Goal: Information Seeking & Learning: Learn about a topic

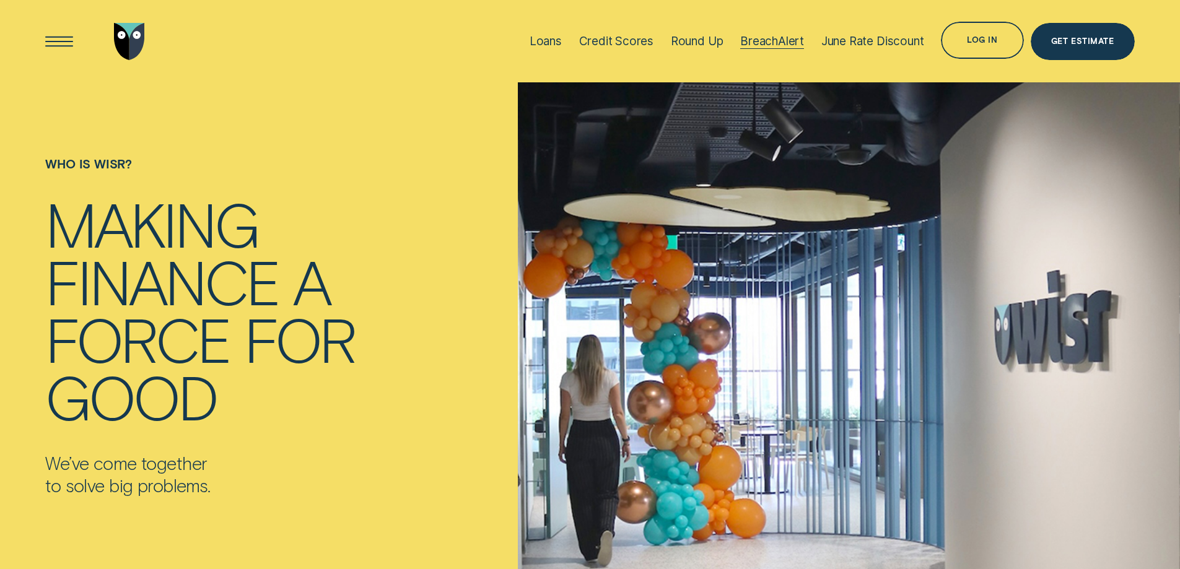
click at [784, 36] on div "BreachAlert" at bounding box center [772, 41] width 64 height 14
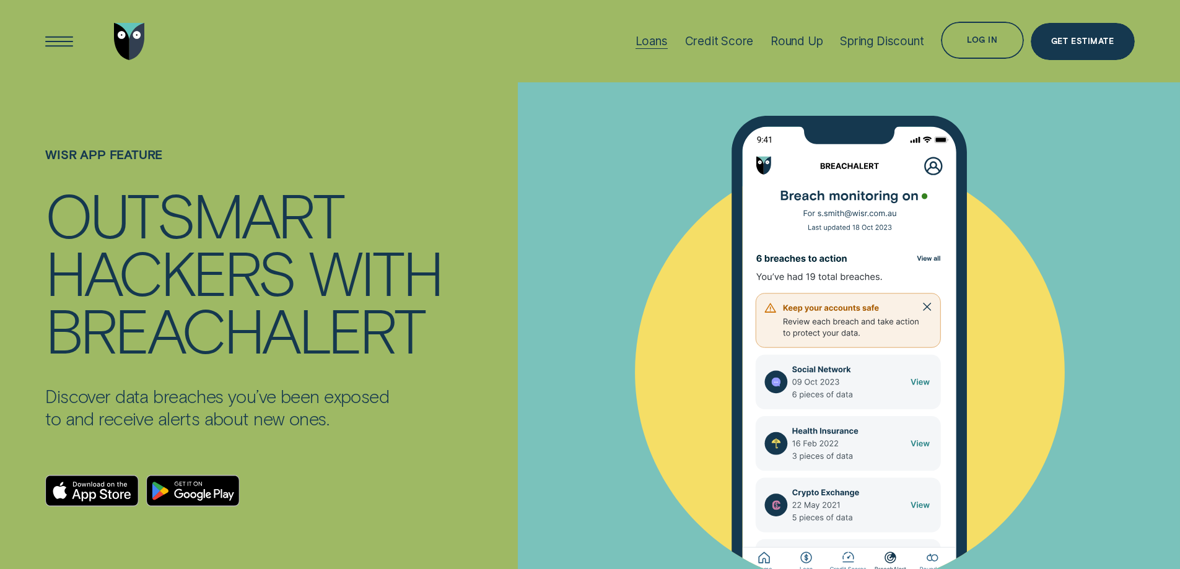
click at [654, 38] on div "Loans" at bounding box center [652, 41] width 32 height 14
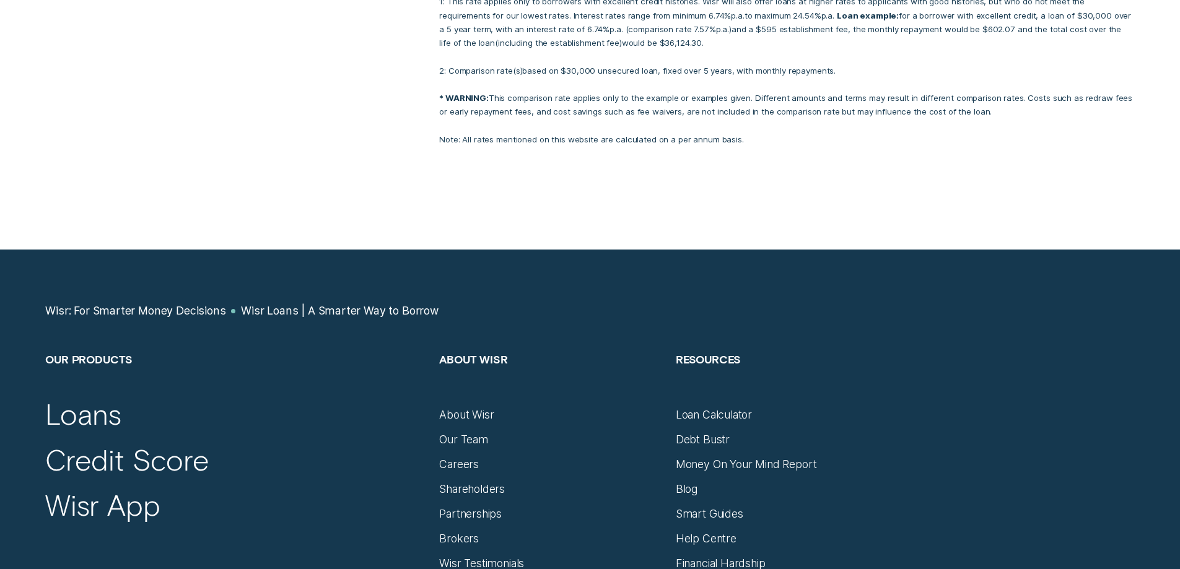
scroll to position [5959, 0]
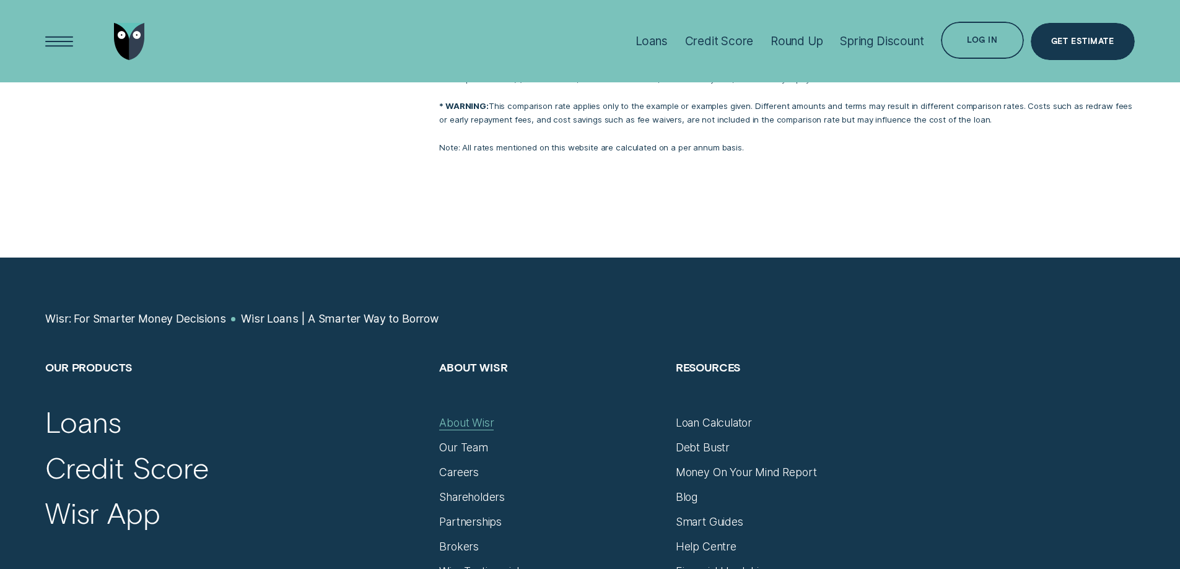
click at [463, 416] on div "About Wisr" at bounding box center [466, 423] width 55 height 14
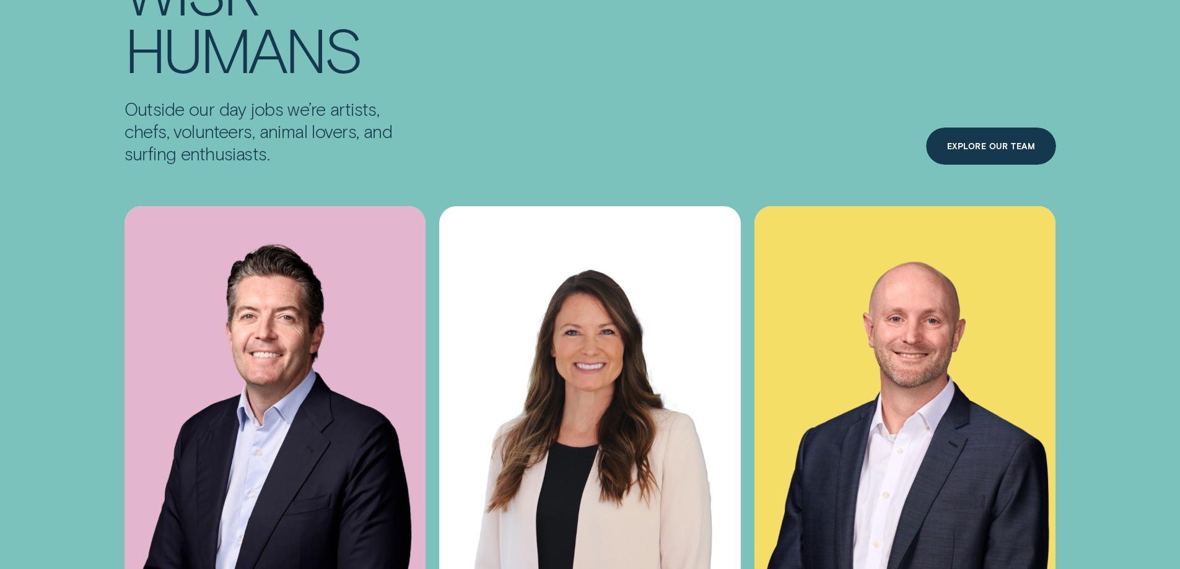
scroll to position [4673, 0]
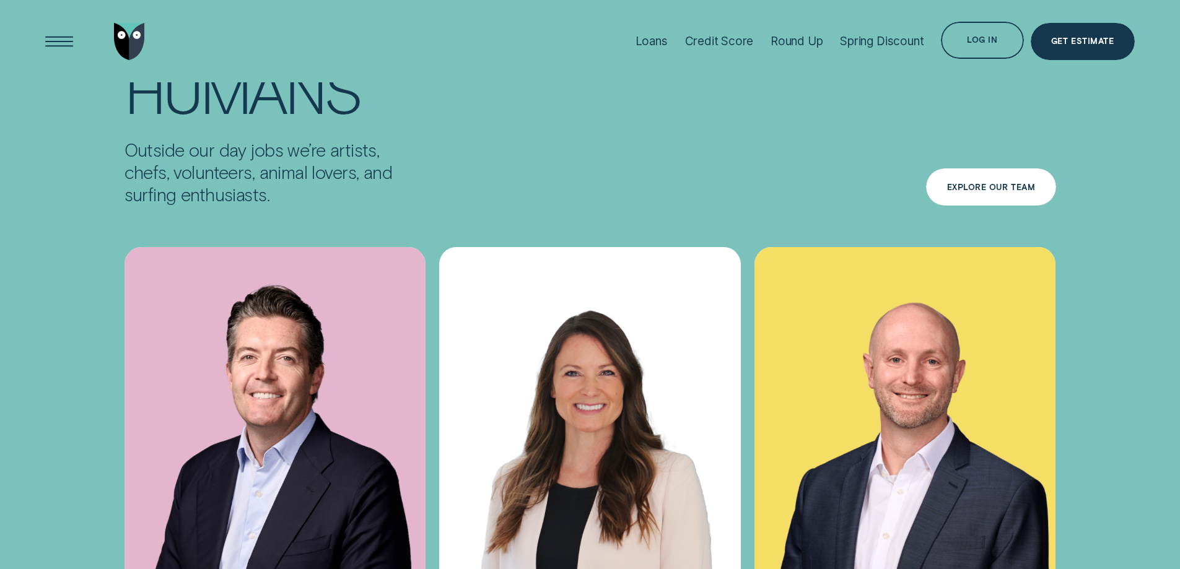
click at [1004, 184] on div "Explore Our Team" at bounding box center [991, 187] width 89 height 7
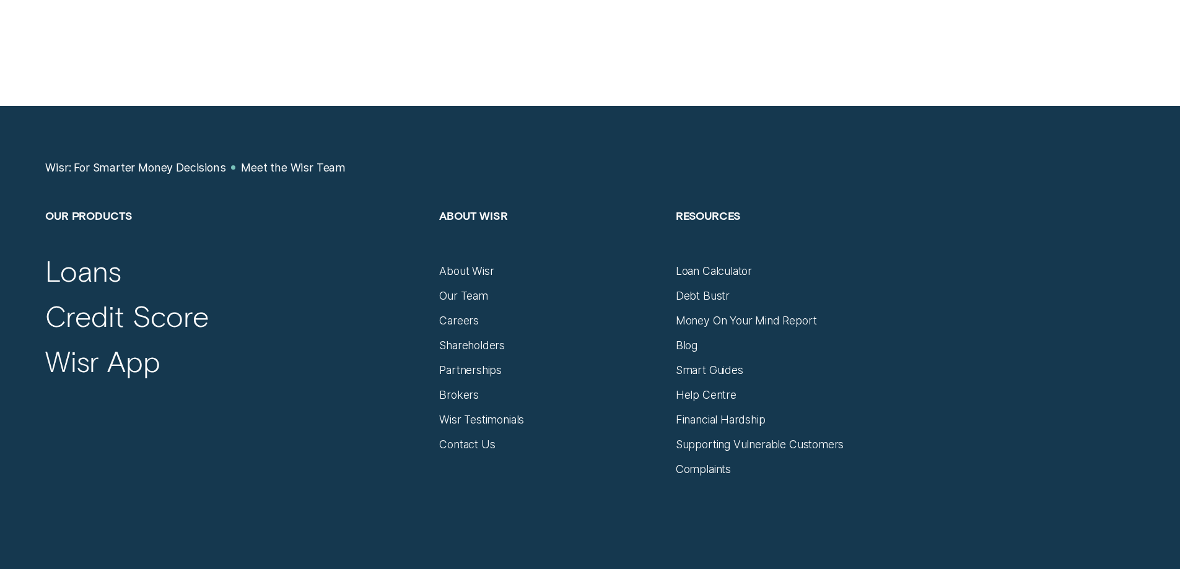
scroll to position [1531, 0]
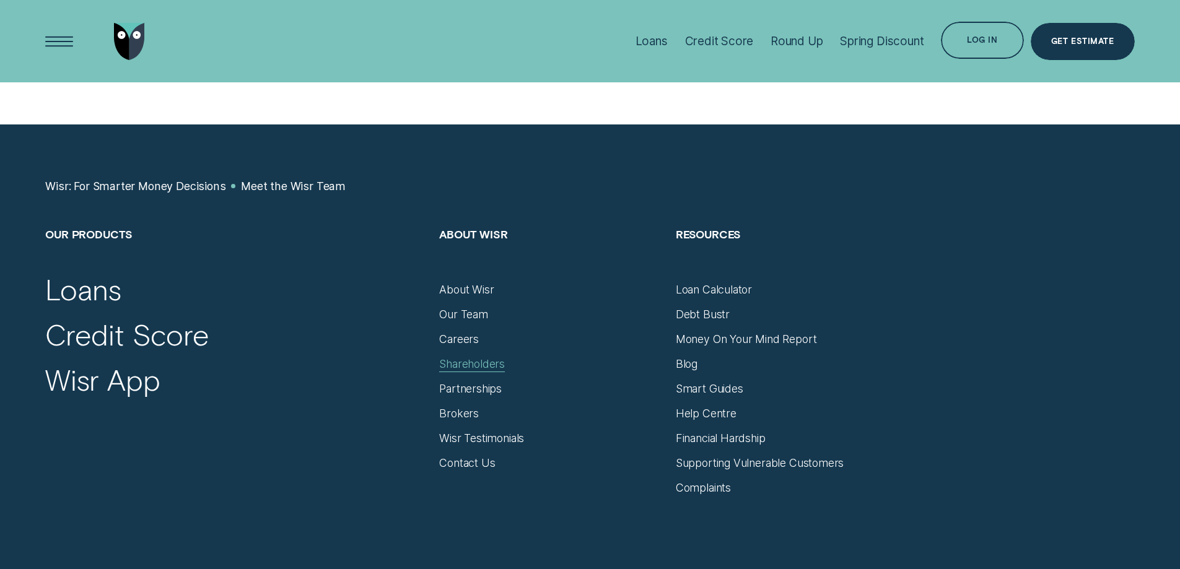
click at [460, 361] on div "Shareholders" at bounding box center [472, 365] width 66 height 14
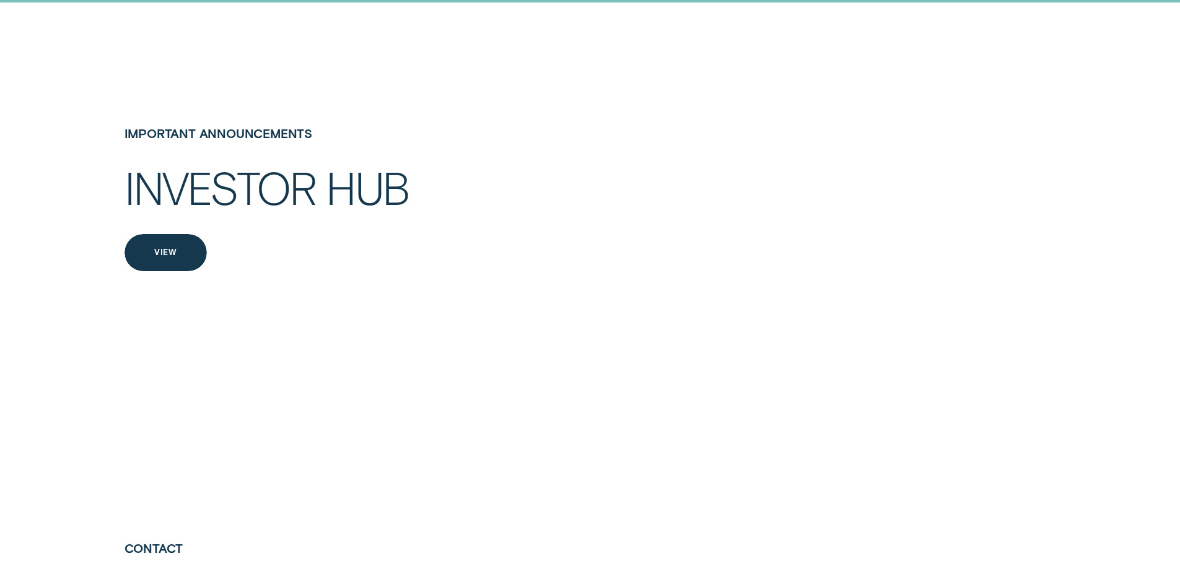
scroll to position [2563, 0]
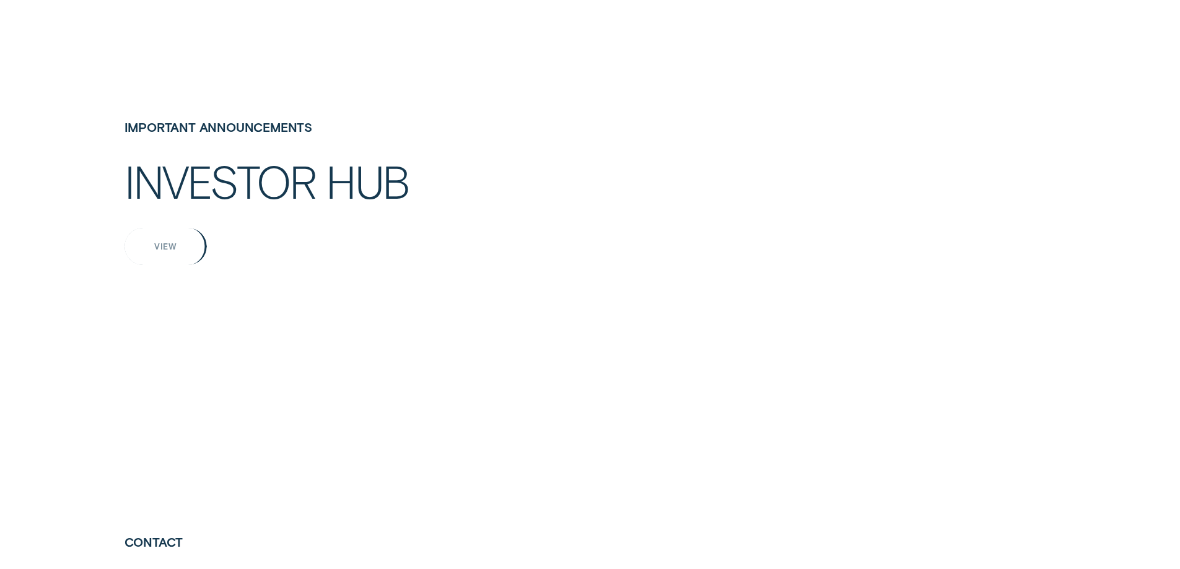
click at [193, 265] on div "View" at bounding box center [166, 246] width 82 height 37
